Goal: Information Seeking & Learning: Find specific fact

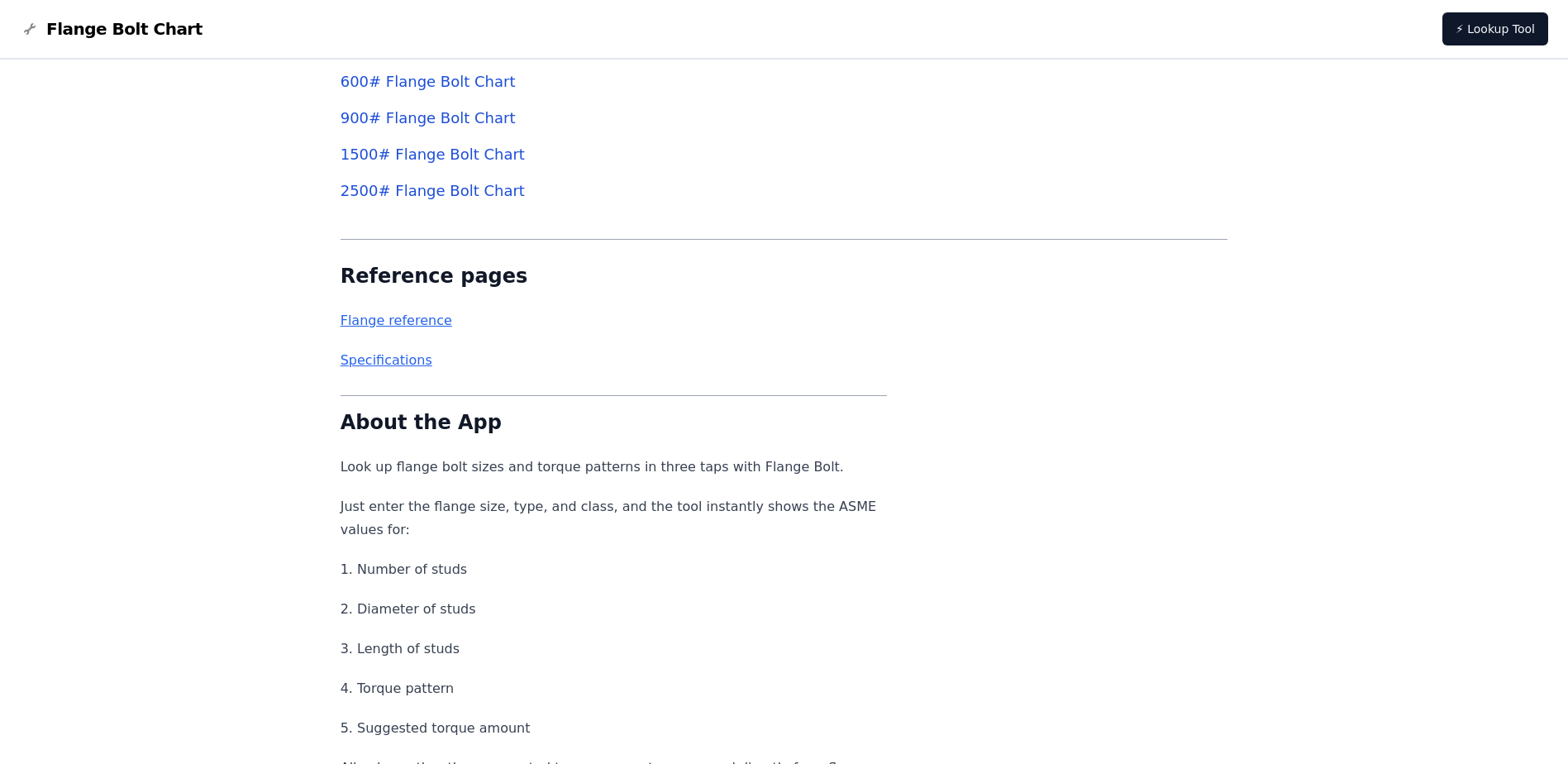
scroll to position [6201, 0]
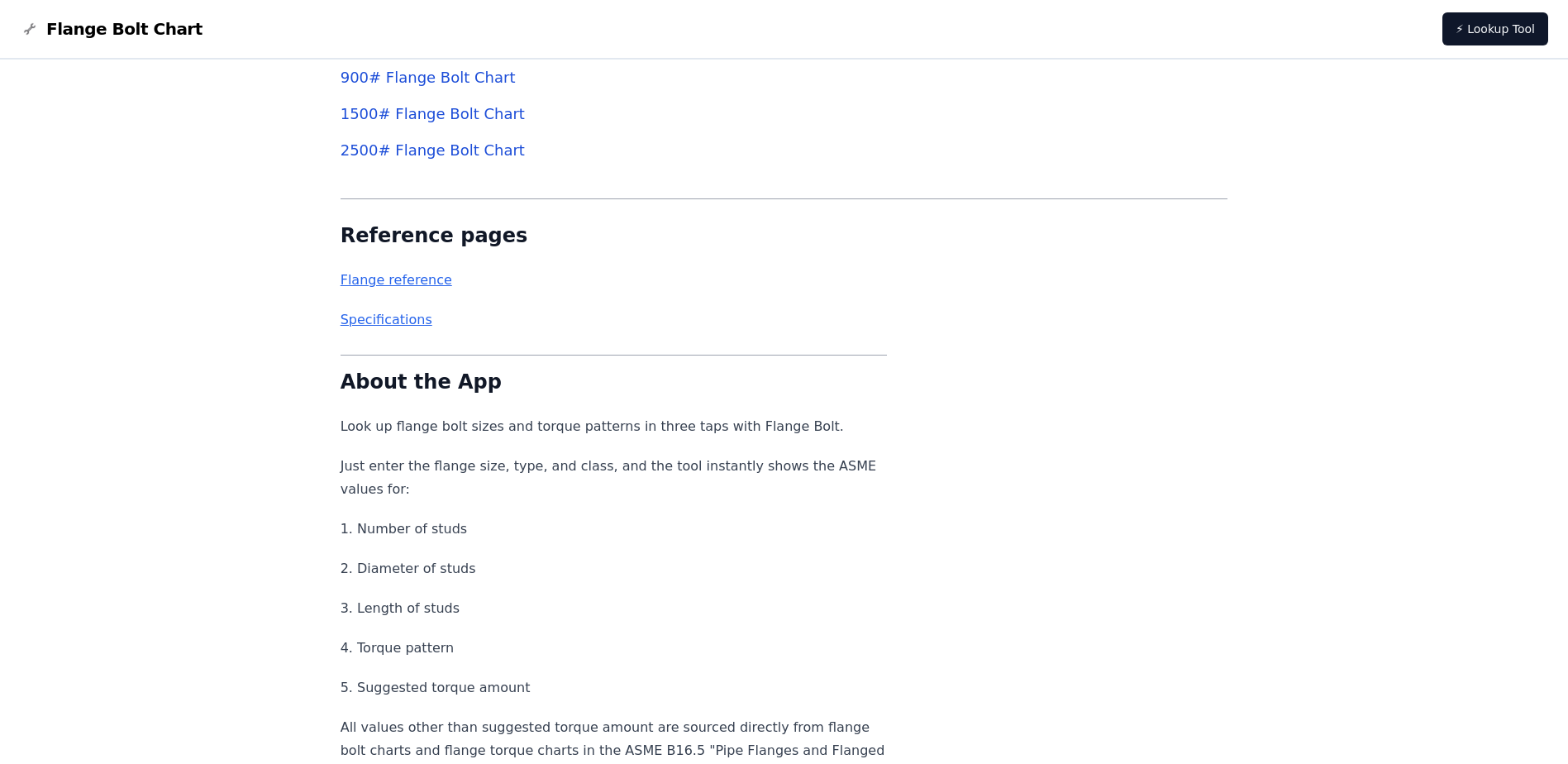
click at [409, 278] on link "Flange reference" at bounding box center [396, 279] width 111 height 15
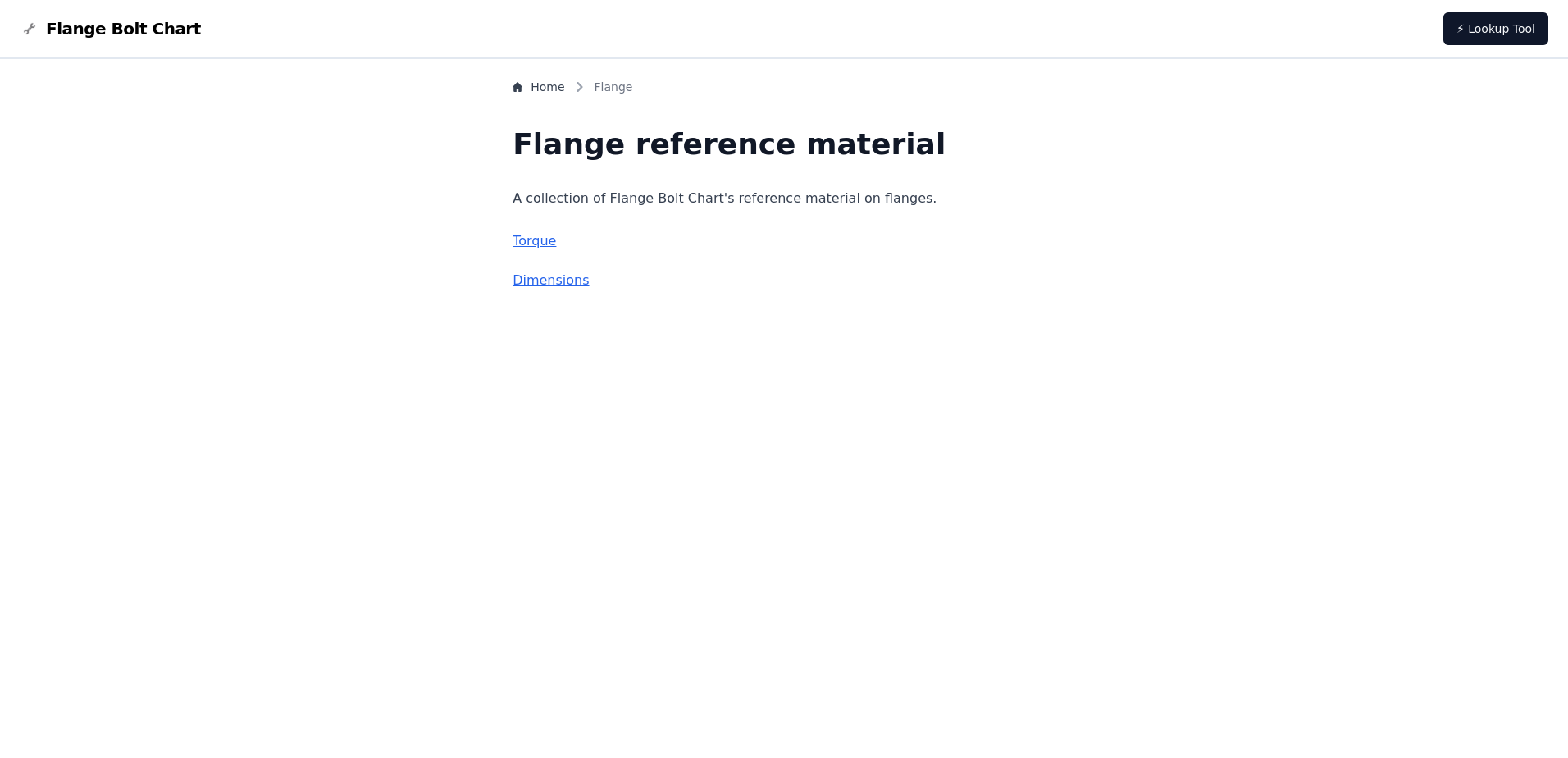
click at [556, 236] on link "Torque" at bounding box center [534, 240] width 44 height 15
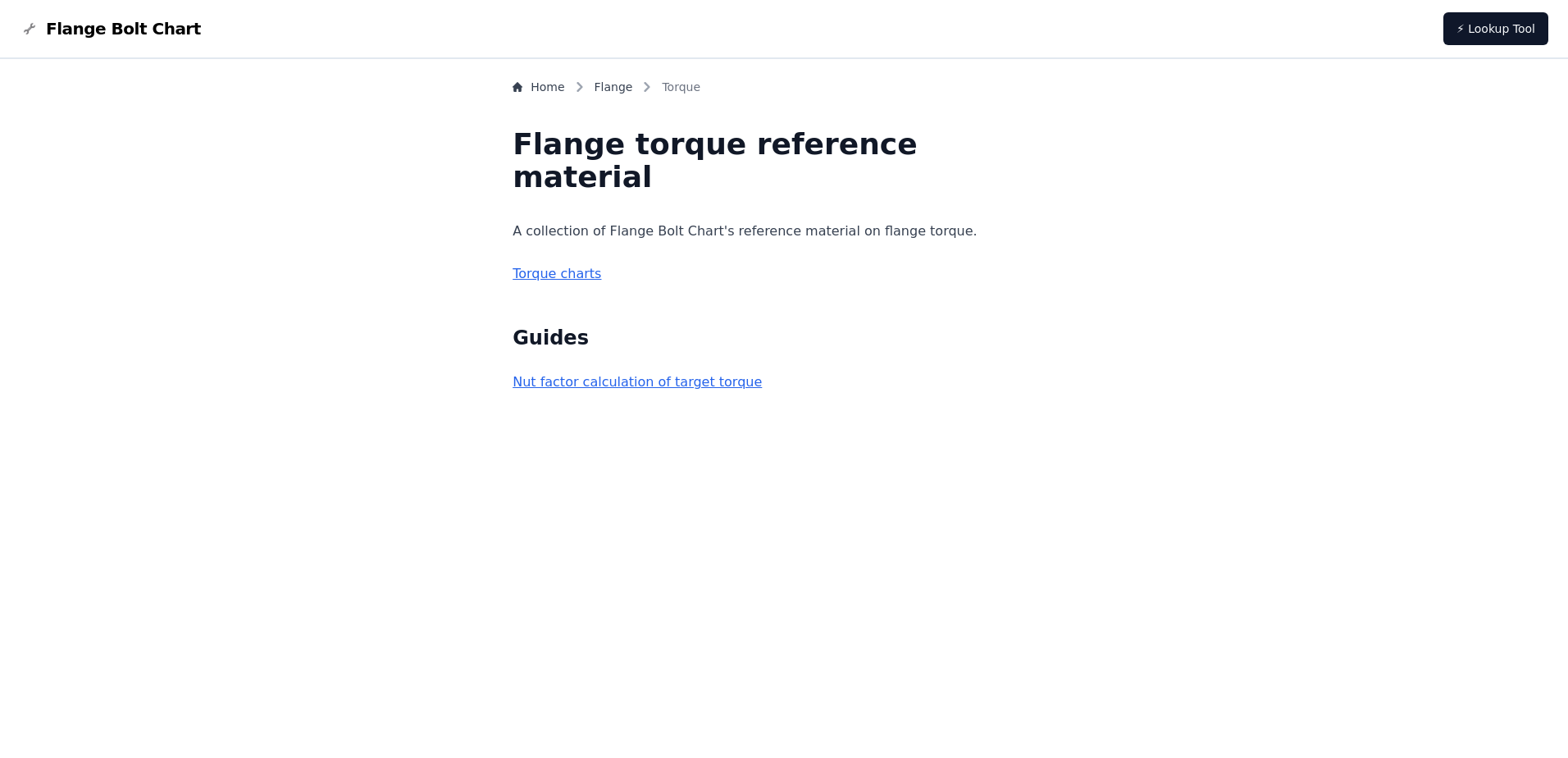
click at [601, 265] on link "Torque charts" at bounding box center [557, 273] width 88 height 15
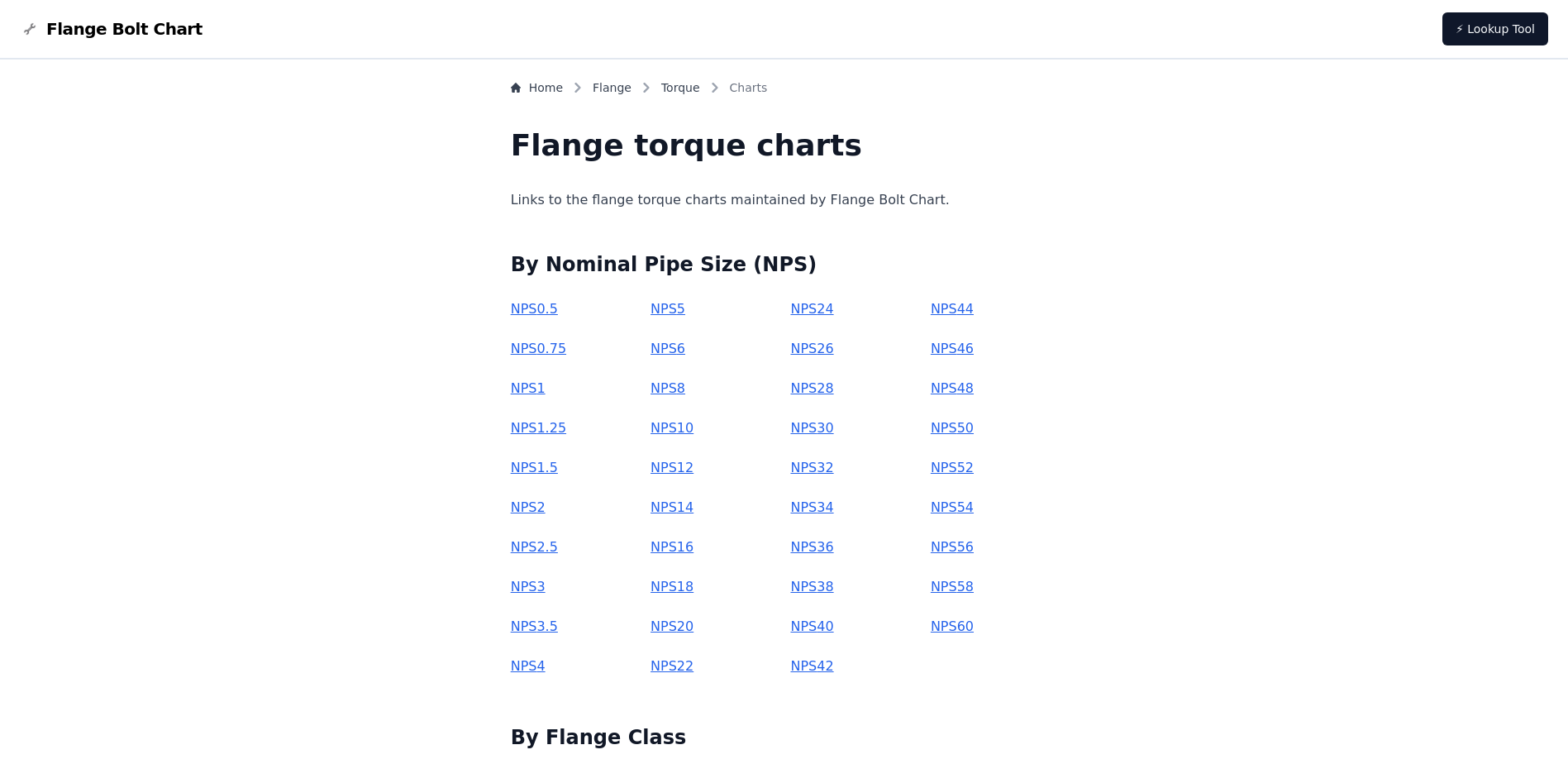
click at [940, 387] on link "NPS 48" at bounding box center [952, 388] width 43 height 15
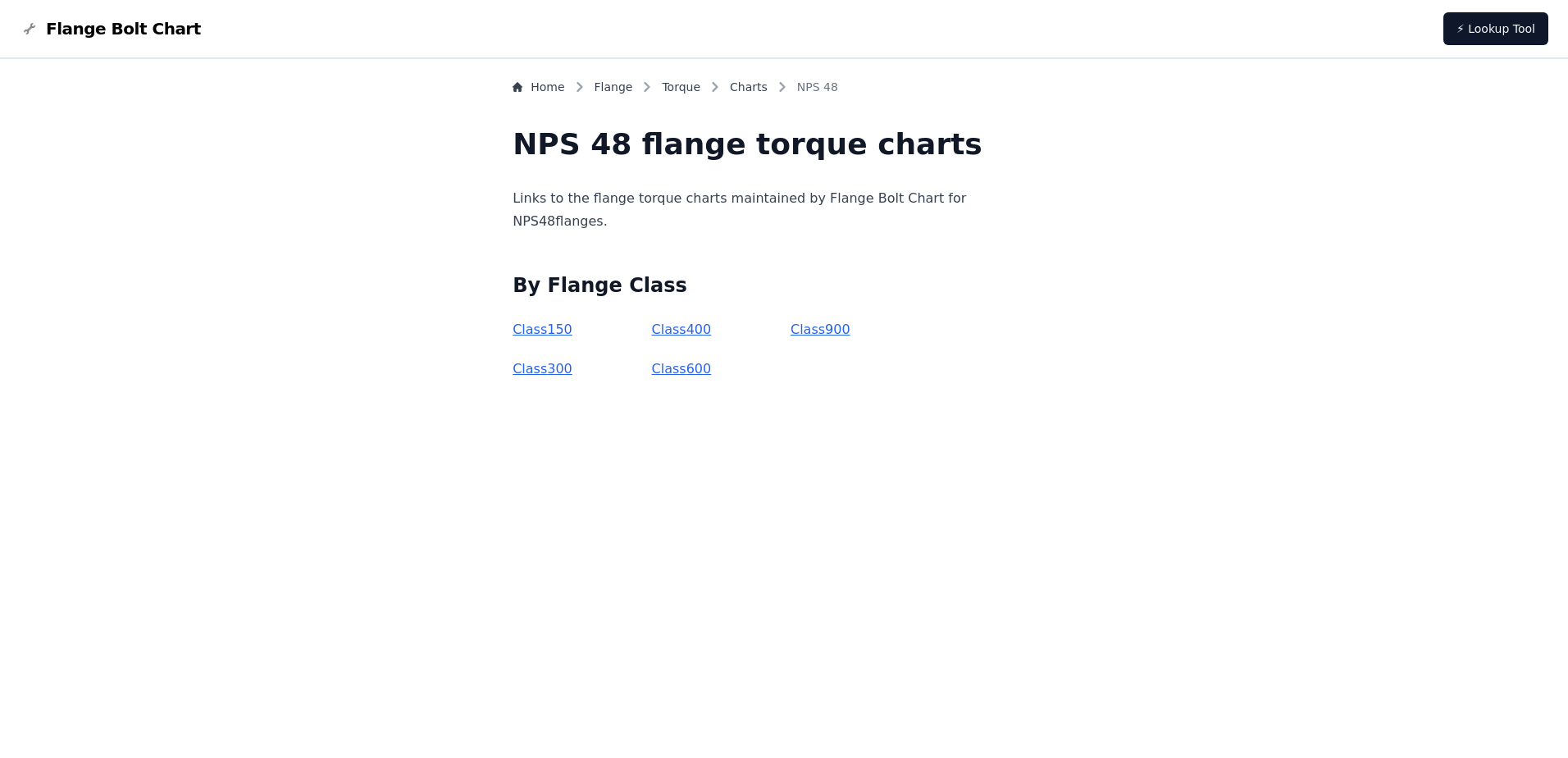
click at [711, 374] on link "Class 600" at bounding box center [681, 368] width 60 height 15
click at [573, 369] on link "Class 300" at bounding box center [542, 368] width 60 height 15
click at [561, 331] on link "Class 150" at bounding box center [542, 329] width 60 height 15
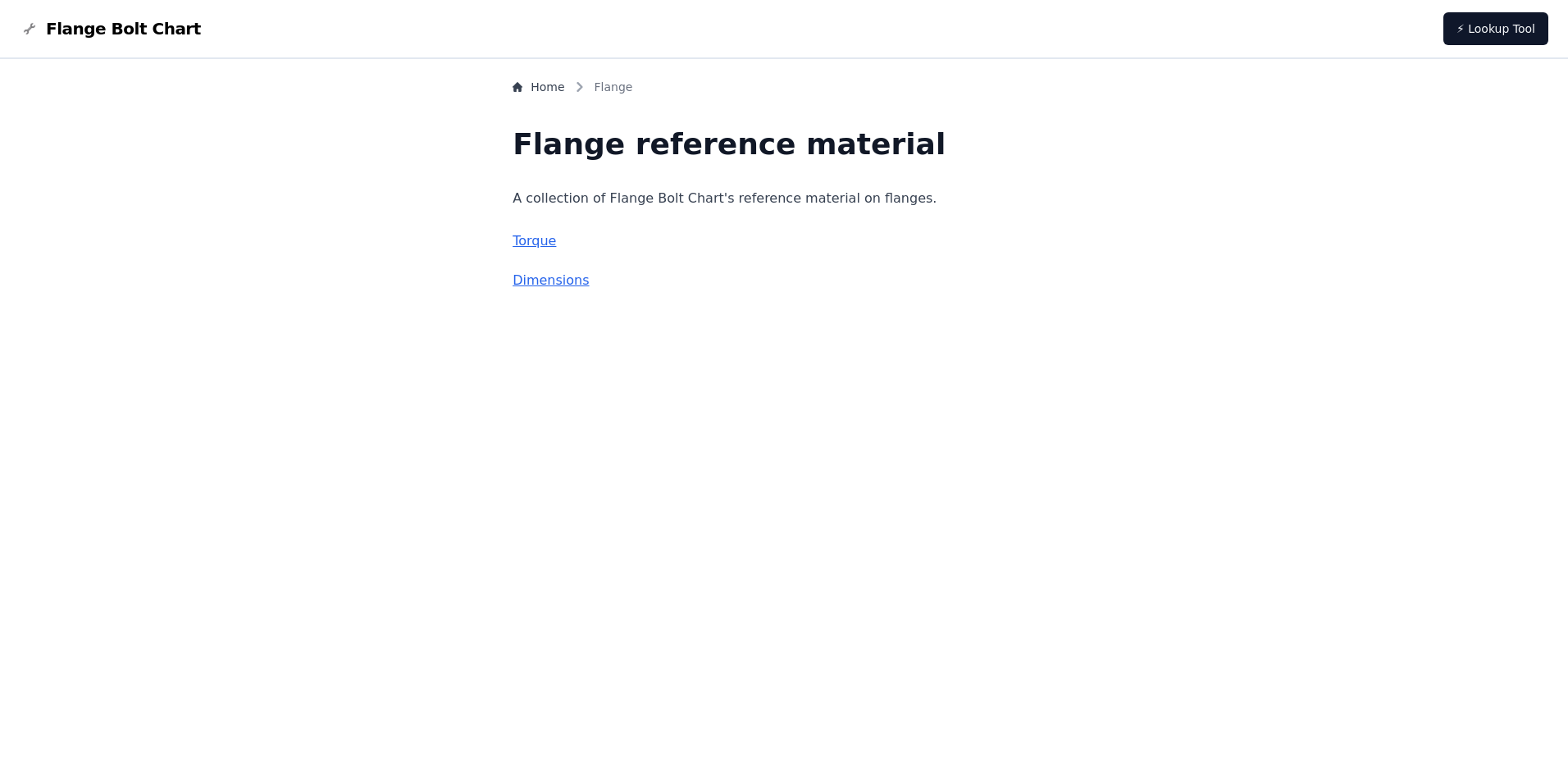
click at [556, 236] on link "Torque" at bounding box center [534, 240] width 44 height 15
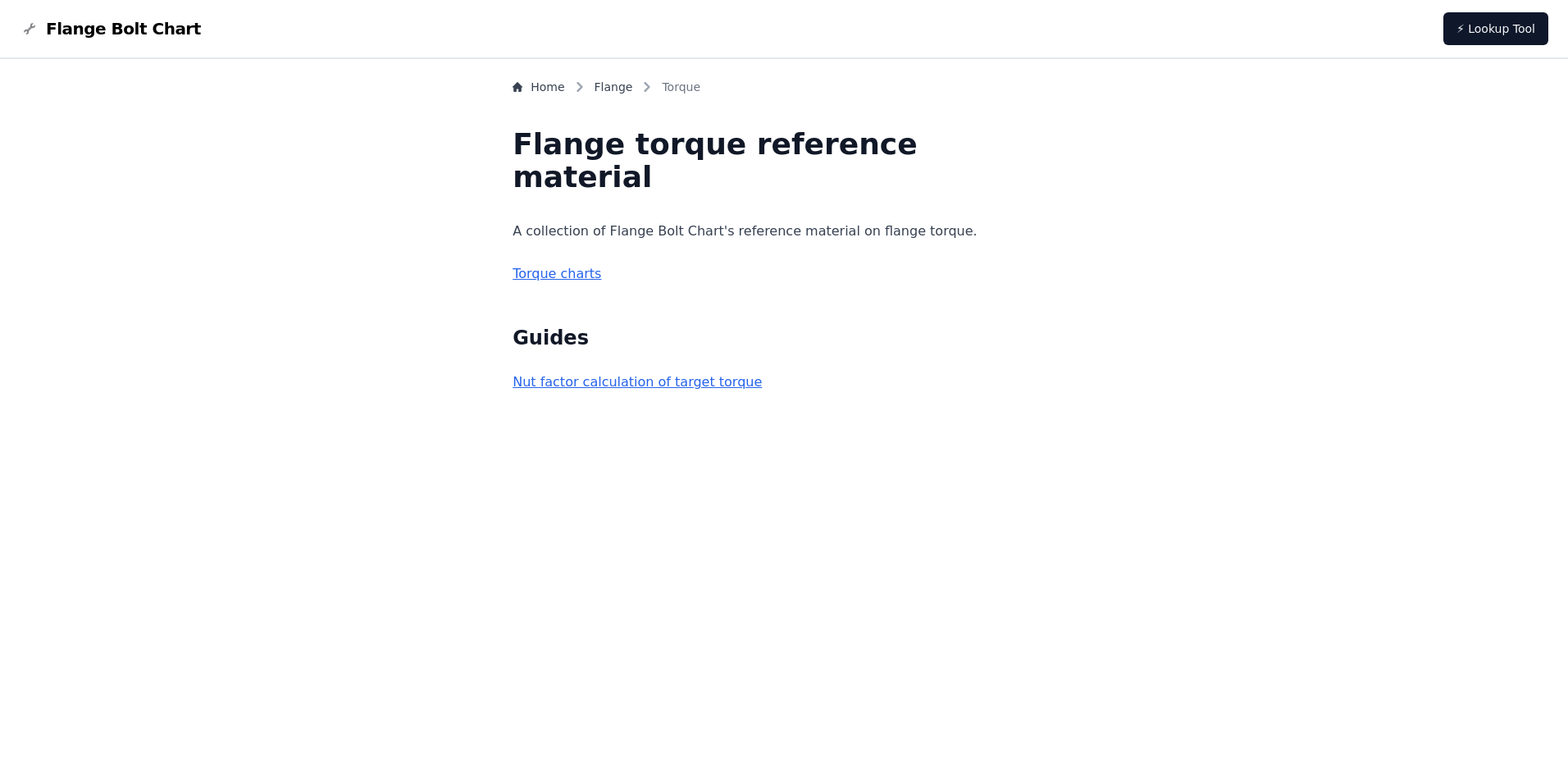
click at [627, 387] on link "Nut factor calculation of target torque" at bounding box center [638, 381] width 249 height 15
